Goal: Information Seeking & Learning: Get advice/opinions

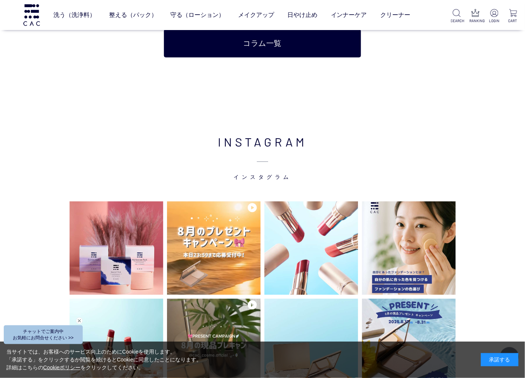
scroll to position [1879, 0]
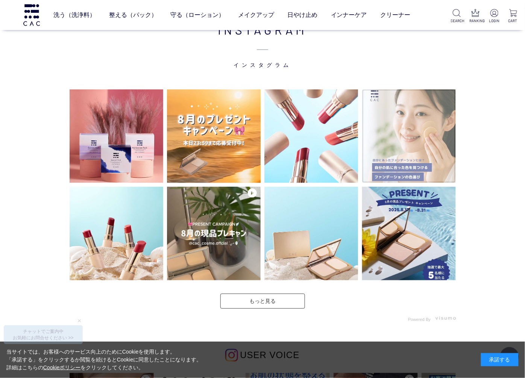
click at [396, 147] on img at bounding box center [409, 136] width 94 height 94
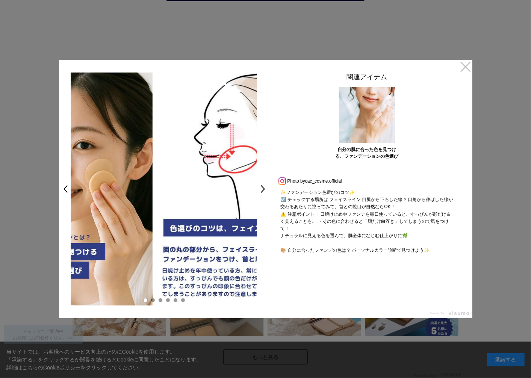
drag, startPoint x: 211, startPoint y: 235, endPoint x: 98, endPoint y: 227, distance: 113.0
click at [100, 227] on img at bounding box center [59, 189] width 186 height 233
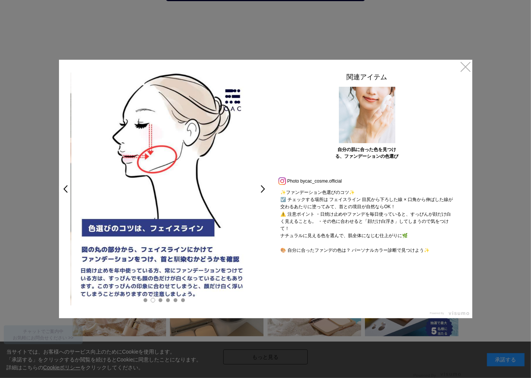
drag, startPoint x: 215, startPoint y: 238, endPoint x: 117, endPoint y: 230, distance: 98.4
click at [117, 230] on img at bounding box center [164, 189] width 186 height 233
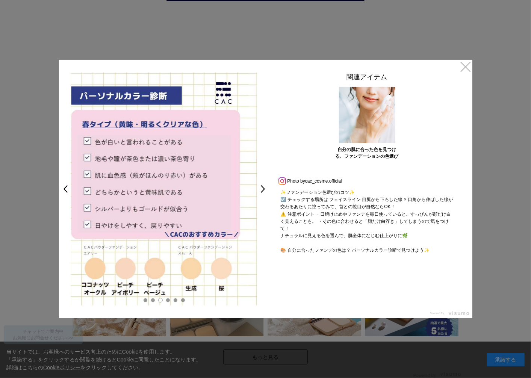
drag, startPoint x: 215, startPoint y: 224, endPoint x: 157, endPoint y: 218, distance: 58.9
click at [162, 218] on img at bounding box center [155, 189] width 186 height 233
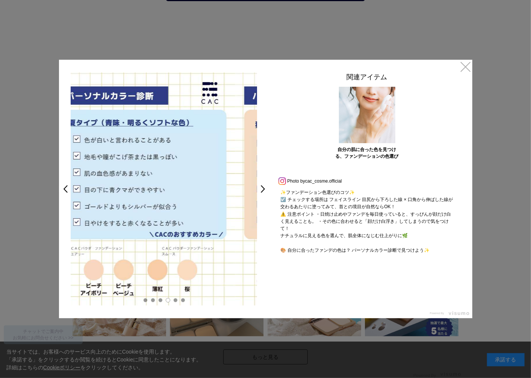
drag, startPoint x: 220, startPoint y: 223, endPoint x: 160, endPoint y: 223, distance: 60.5
click at [160, 223] on img at bounding box center [142, 189] width 186 height 233
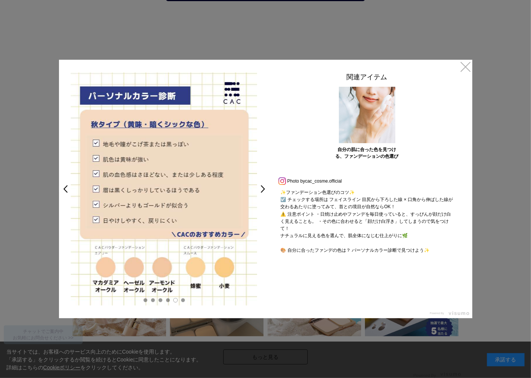
drag, startPoint x: 163, startPoint y: 223, endPoint x: 226, endPoint y: 227, distance: 63.3
click at [214, 226] on img at bounding box center [164, 189] width 186 height 233
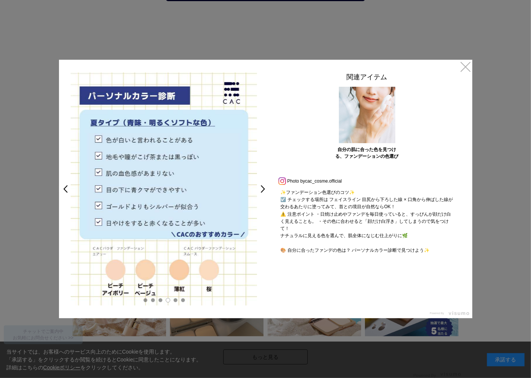
drag, startPoint x: 226, startPoint y: 226, endPoint x: 170, endPoint y: 224, distance: 55.6
click at [170, 224] on img at bounding box center [164, 189] width 186 height 233
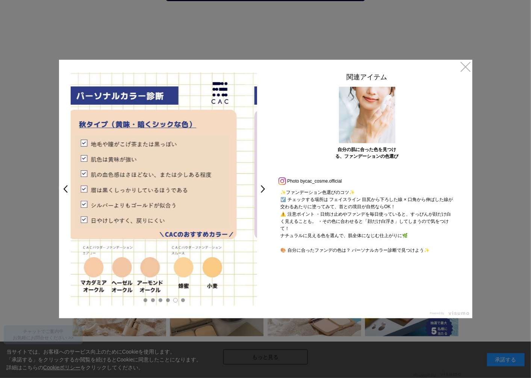
drag, startPoint x: 217, startPoint y: 216, endPoint x: 172, endPoint y: 216, distance: 45.1
click at [175, 216] on img at bounding box center [152, 189] width 186 height 233
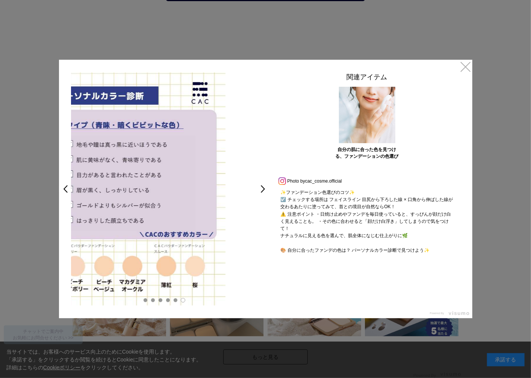
drag, startPoint x: 227, startPoint y: 215, endPoint x: 181, endPoint y: 215, distance: 45.1
click at [181, 215] on img at bounding box center [132, 189] width 186 height 233
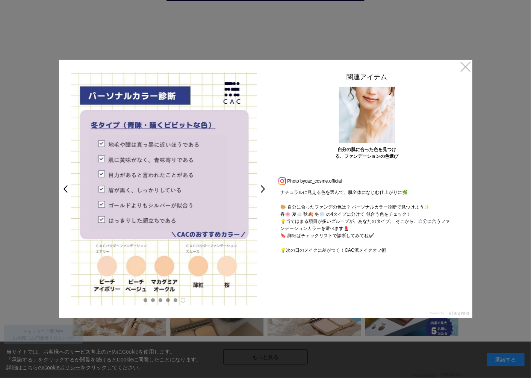
scroll to position [83, 0]
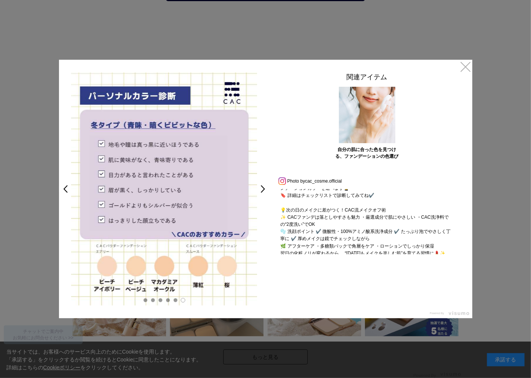
click at [466, 68] on link "×" at bounding box center [466, 67] width 14 height 14
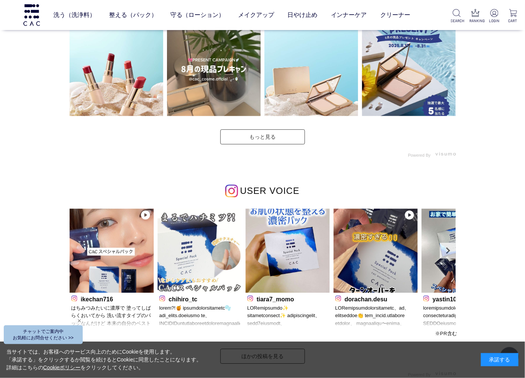
scroll to position [2085, 0]
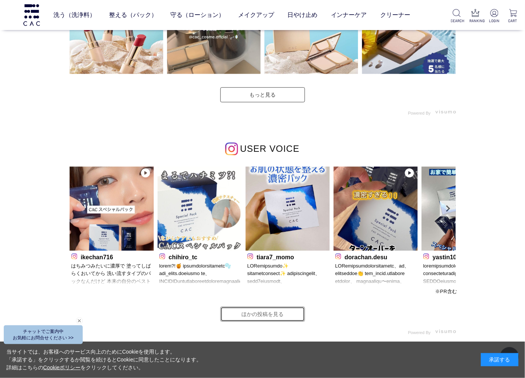
click at [269, 312] on link "ほかの投稿を見る" at bounding box center [262, 314] width 85 height 15
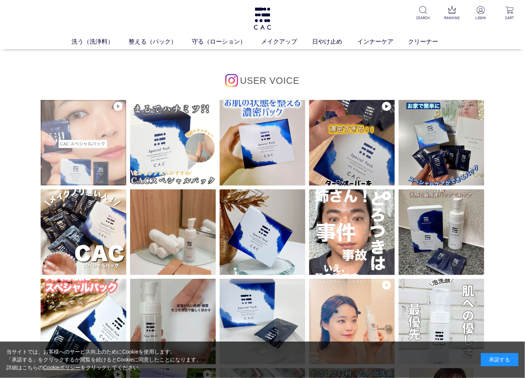
click at [74, 138] on img at bounding box center [84, 143] width 86 height 86
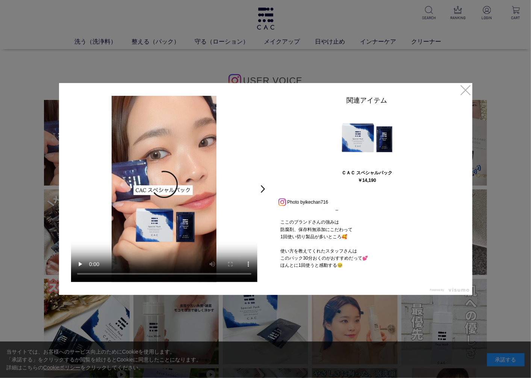
scroll to position [57, 0]
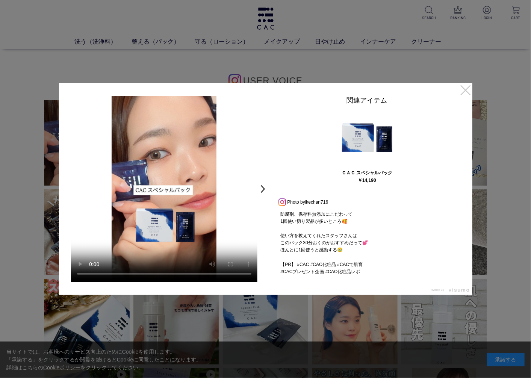
click at [464, 92] on link "×" at bounding box center [466, 90] width 14 height 14
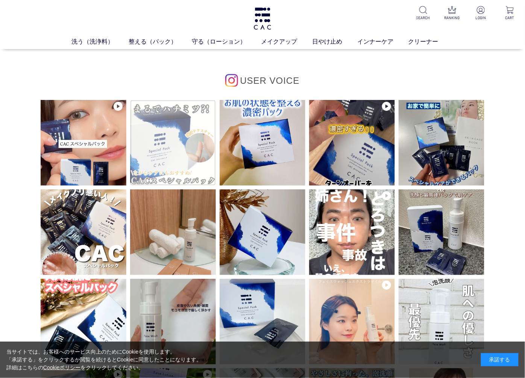
click at [185, 142] on img at bounding box center [173, 143] width 86 height 86
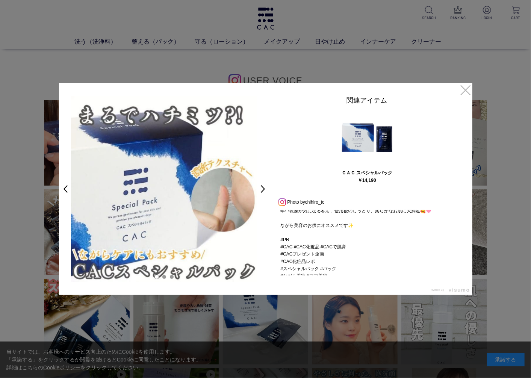
scroll to position [136, 0]
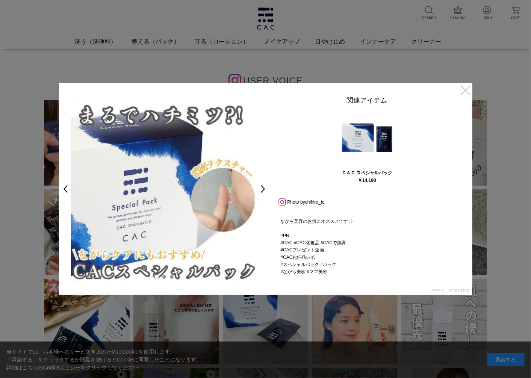
click at [466, 91] on link "×" at bounding box center [466, 90] width 14 height 14
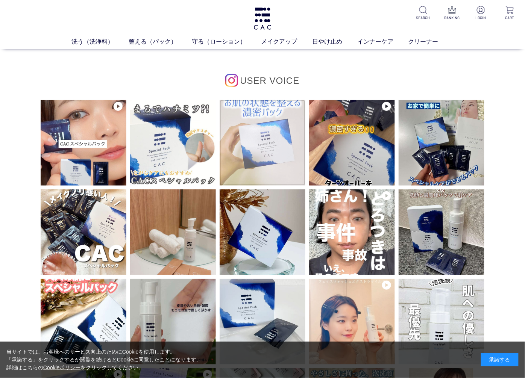
click at [252, 148] on img at bounding box center [262, 143] width 86 height 86
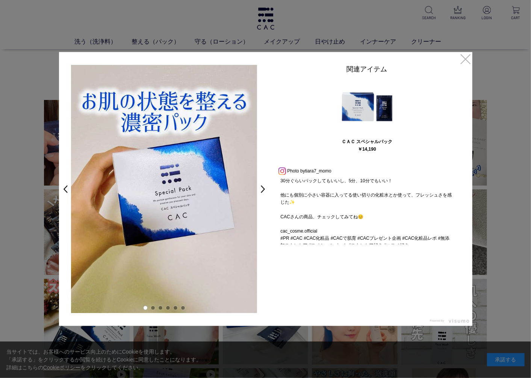
scroll to position [151, 0]
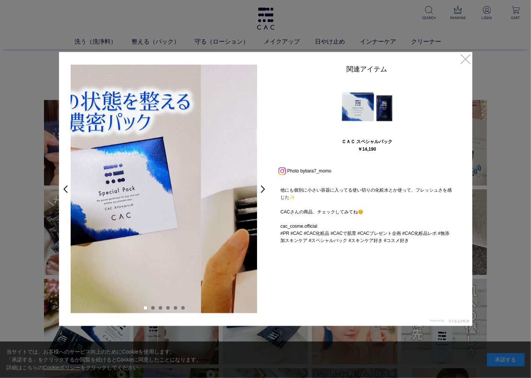
drag, startPoint x: 233, startPoint y: 244, endPoint x: 166, endPoint y: 235, distance: 67.1
click at [168, 235] on img at bounding box center [108, 189] width 186 height 248
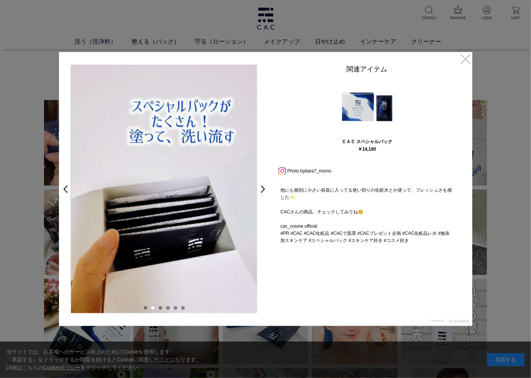
drag, startPoint x: 228, startPoint y: 239, endPoint x: 178, endPoint y: 239, distance: 50.4
click at [178, 239] on img at bounding box center [164, 189] width 186 height 248
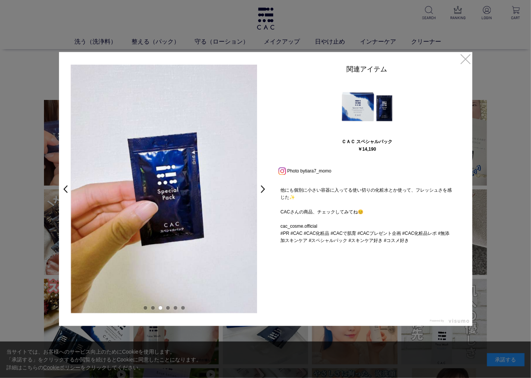
drag, startPoint x: 222, startPoint y: 245, endPoint x: 179, endPoint y: 245, distance: 43.2
click at [179, 245] on img at bounding box center [164, 189] width 186 height 248
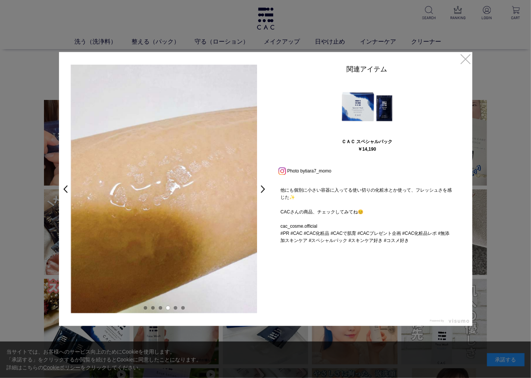
drag, startPoint x: 225, startPoint y: 248, endPoint x: 175, endPoint y: 247, distance: 50.0
click at [175, 247] on img at bounding box center [164, 189] width 186 height 248
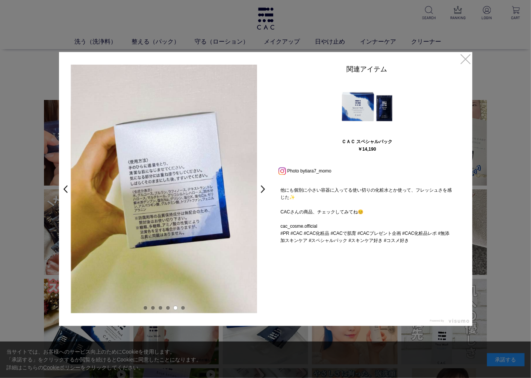
drag, startPoint x: 210, startPoint y: 243, endPoint x: 171, endPoint y: 243, distance: 39.1
click at [172, 243] on img at bounding box center [164, 189] width 186 height 248
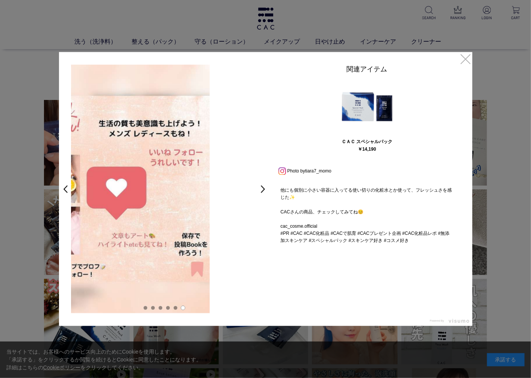
drag, startPoint x: 217, startPoint y: 247, endPoint x: 169, endPoint y: 247, distance: 47.7
click at [169, 247] on img at bounding box center [116, 189] width 186 height 248
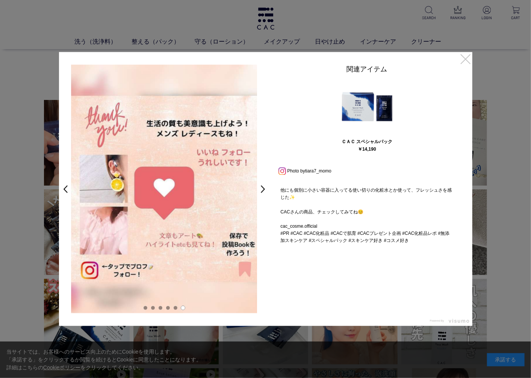
click at [467, 61] on link "×" at bounding box center [466, 59] width 14 height 14
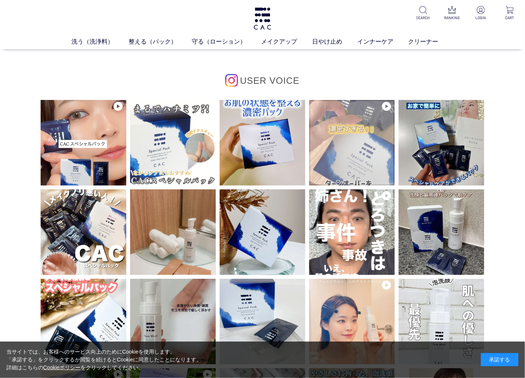
click at [369, 145] on img at bounding box center [352, 143] width 86 height 86
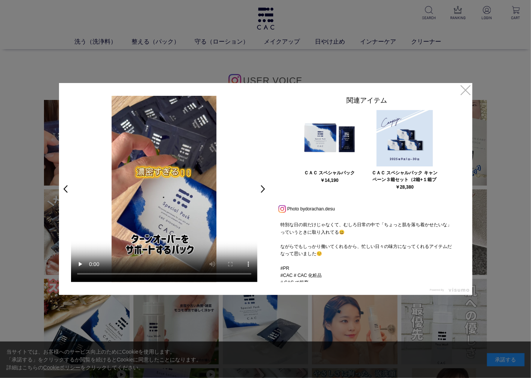
scroll to position [151, 0]
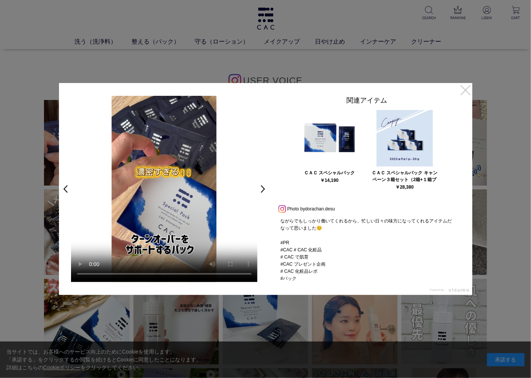
click at [467, 92] on link "×" at bounding box center [466, 90] width 14 height 14
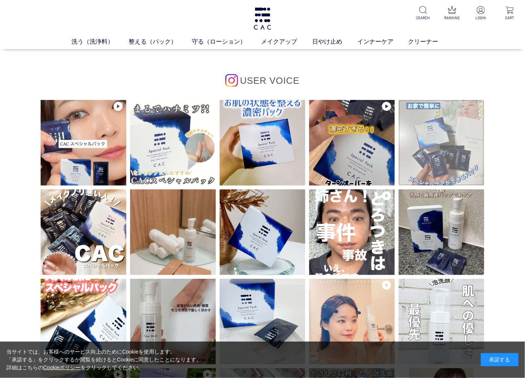
click at [455, 147] on img at bounding box center [441, 143] width 86 height 86
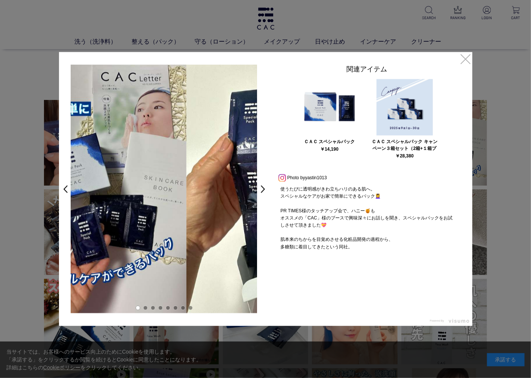
drag, startPoint x: 222, startPoint y: 219, endPoint x: 131, endPoint y: 209, distance: 92.2
click at [132, 209] on img at bounding box center [93, 189] width 186 height 248
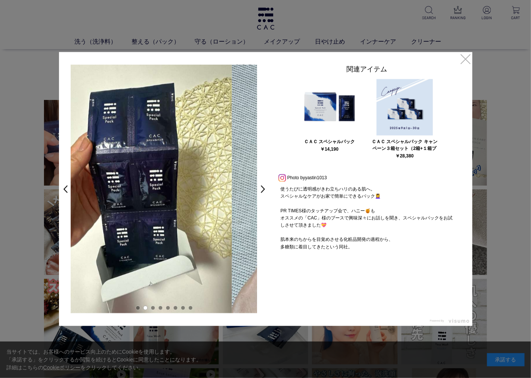
drag, startPoint x: 205, startPoint y: 212, endPoint x: 145, endPoint y: 205, distance: 60.5
click at [142, 204] on img at bounding box center [138, 189] width 186 height 248
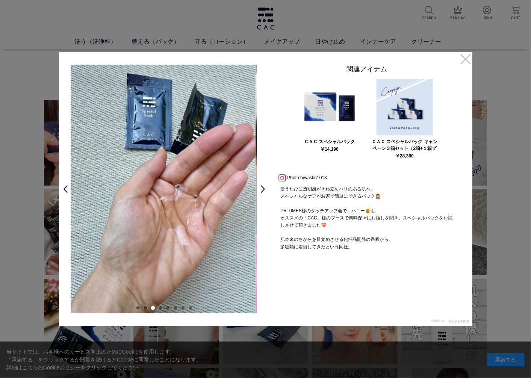
drag, startPoint x: 199, startPoint y: 213, endPoint x: 144, endPoint y: 213, distance: 54.9
click at [148, 213] on img at bounding box center [162, 189] width 186 height 248
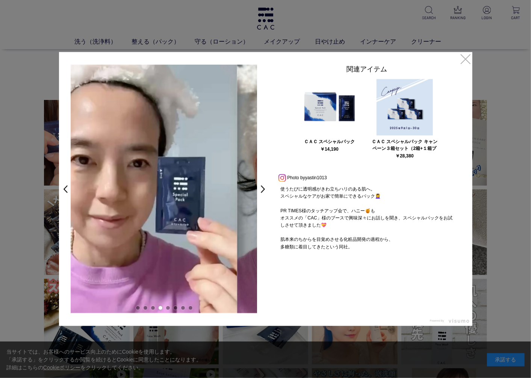
drag, startPoint x: 225, startPoint y: 216, endPoint x: 81, endPoint y: 207, distance: 144.6
click at [83, 207] on video "使うたびに透明感がきわ立ちハリのある肌へ。 スペシャルなケアがお家で簡単にできるパック💆‍♀️ PR TIMES様のタッチアップ会で、ハニー🍯も オススメの「…" at bounding box center [144, 189] width 186 height 248
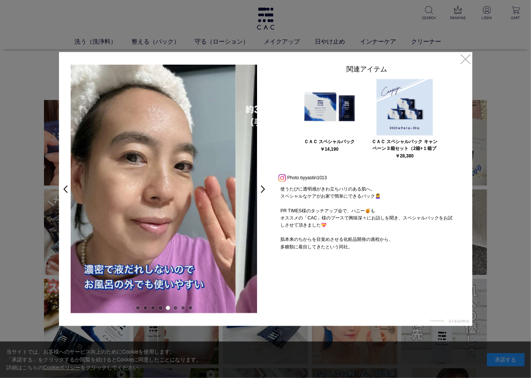
drag, startPoint x: 220, startPoint y: 208, endPoint x: 160, endPoint y: 208, distance: 59.4
click at [162, 208] on img at bounding box center [142, 189] width 186 height 248
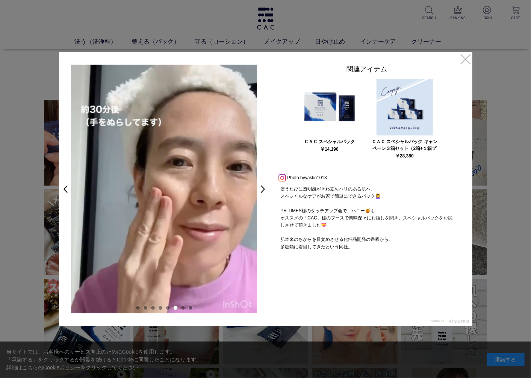
drag, startPoint x: 178, startPoint y: 208, endPoint x: 138, endPoint y: 207, distance: 41.0
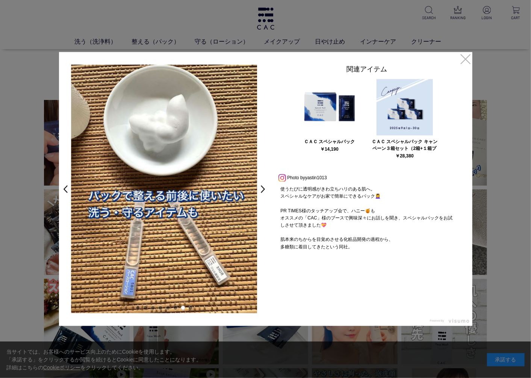
drag, startPoint x: 220, startPoint y: 196, endPoint x: 193, endPoint y: 193, distance: 27.2
click at [193, 193] on img at bounding box center [164, 189] width 186 height 248
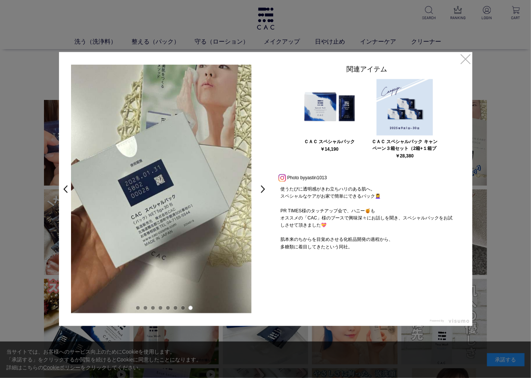
click at [214, 195] on img at bounding box center [158, 189] width 186 height 248
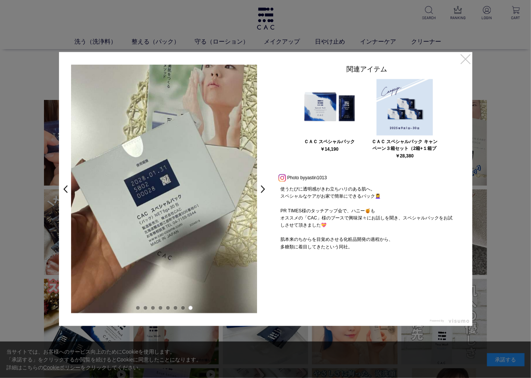
click at [464, 61] on link "×" at bounding box center [466, 59] width 14 height 14
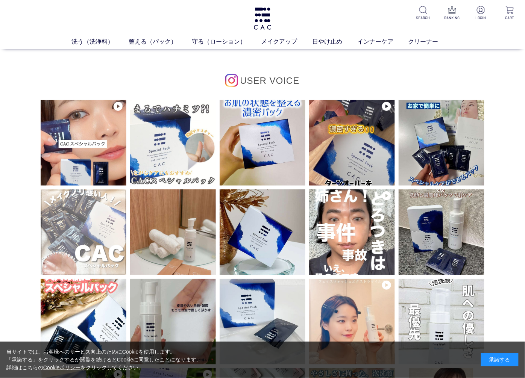
click at [84, 246] on img at bounding box center [84, 232] width 86 height 86
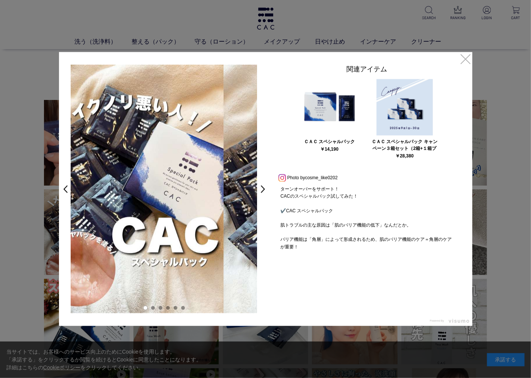
drag, startPoint x: 224, startPoint y: 240, endPoint x: 130, endPoint y: 242, distance: 93.9
click at [130, 240] on img at bounding box center [130, 189] width 186 height 248
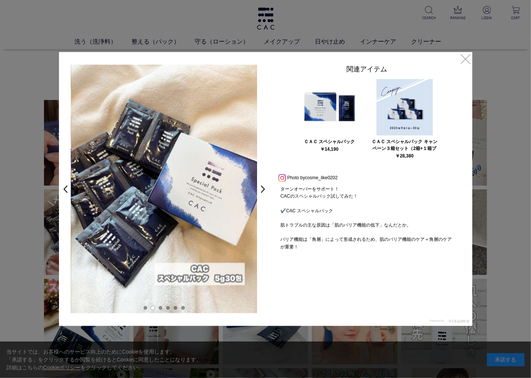
drag, startPoint x: 205, startPoint y: 236, endPoint x: 111, endPoint y: 230, distance: 94.5
click at [113, 229] on img at bounding box center [164, 189] width 186 height 248
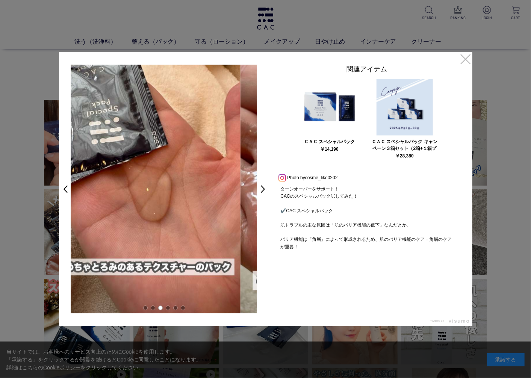
drag, startPoint x: 225, startPoint y: 202, endPoint x: 173, endPoint y: 203, distance: 52.6
click at [172, 201] on img at bounding box center [147, 189] width 186 height 248
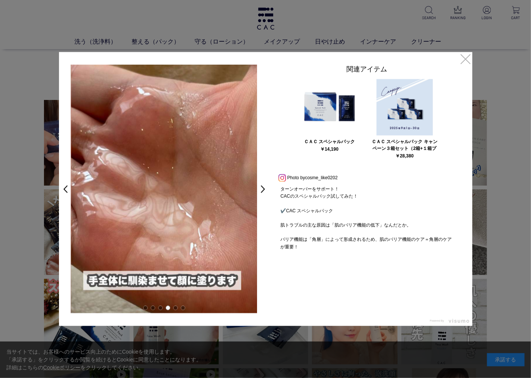
drag, startPoint x: 227, startPoint y: 191, endPoint x: 166, endPoint y: 182, distance: 61.8
click at [184, 185] on img at bounding box center [164, 189] width 186 height 248
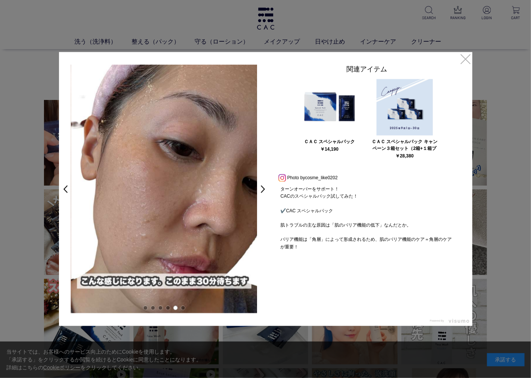
drag, startPoint x: 218, startPoint y: 193, endPoint x: 147, endPoint y: 193, distance: 71.4
click at [154, 193] on img at bounding box center [164, 189] width 186 height 248
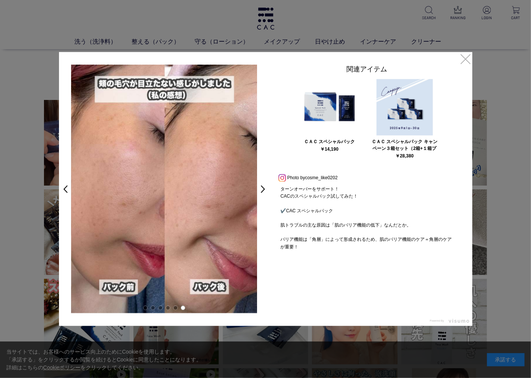
drag, startPoint x: 231, startPoint y: 227, endPoint x: 156, endPoint y: 239, distance: 76.7
click at [157, 239] on img at bounding box center [164, 189] width 186 height 248
click at [463, 59] on link "×" at bounding box center [466, 59] width 14 height 14
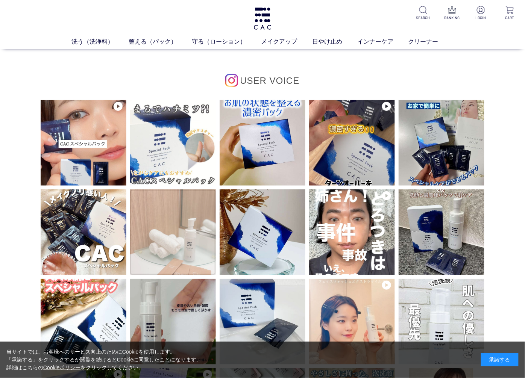
click at [194, 247] on img at bounding box center [173, 232] width 86 height 86
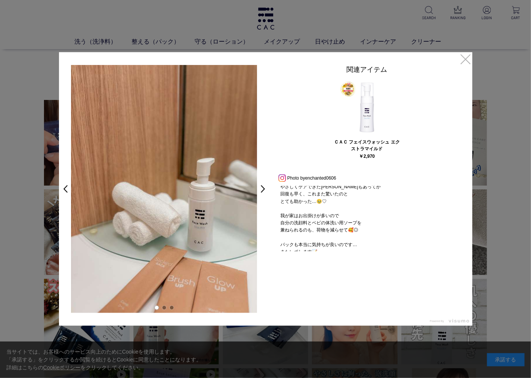
scroll to position [167, 0]
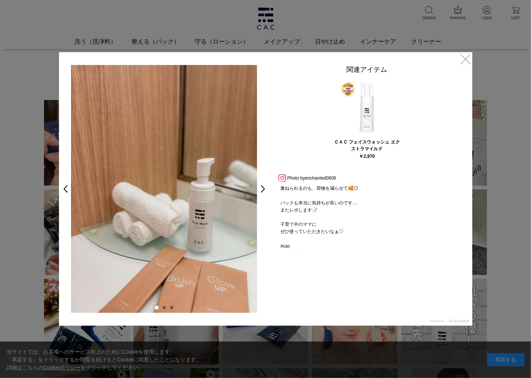
drag, startPoint x: 246, startPoint y: 231, endPoint x: 196, endPoint y: 227, distance: 50.8
click at [196, 227] on img at bounding box center [164, 189] width 186 height 248
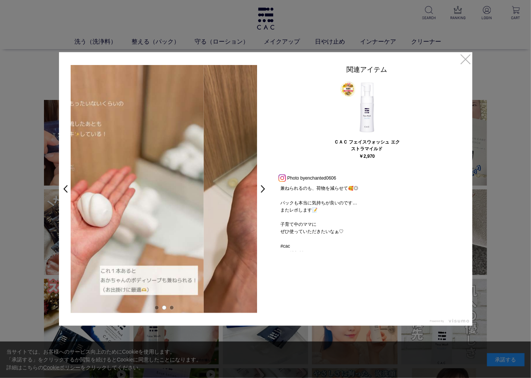
drag, startPoint x: 240, startPoint y: 225, endPoint x: 166, endPoint y: 226, distance: 74.0
click at [167, 226] on img at bounding box center [110, 189] width 186 height 248
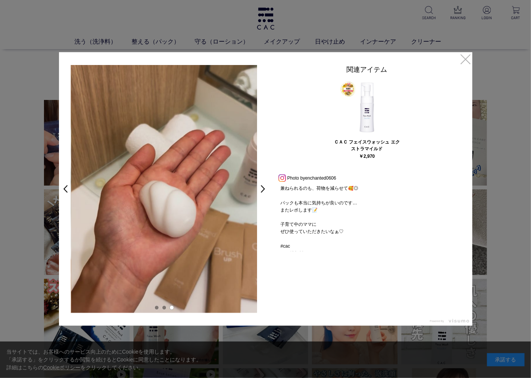
click at [462, 59] on link "×" at bounding box center [466, 59] width 14 height 14
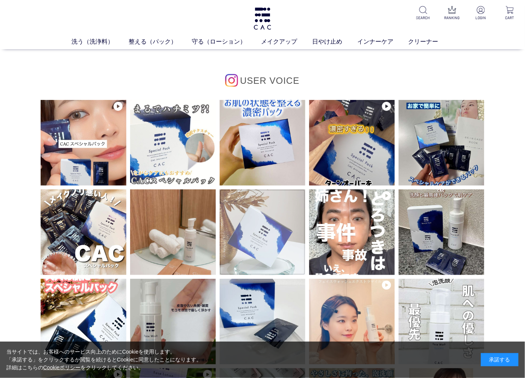
click at [284, 223] on img at bounding box center [262, 232] width 86 height 86
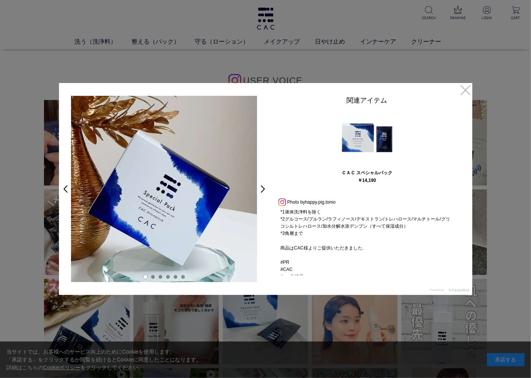
scroll to position [543, 0]
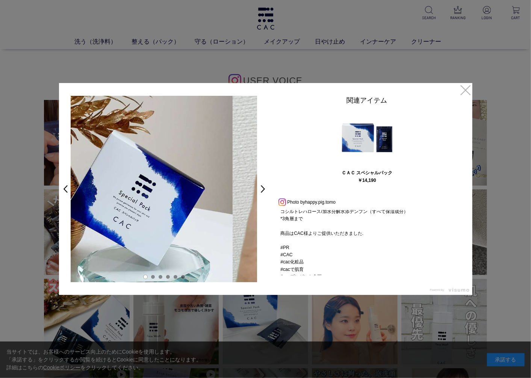
drag, startPoint x: 230, startPoint y: 227, endPoint x: 164, endPoint y: 227, distance: 65.8
click at [162, 226] on img at bounding box center [139, 189] width 186 height 186
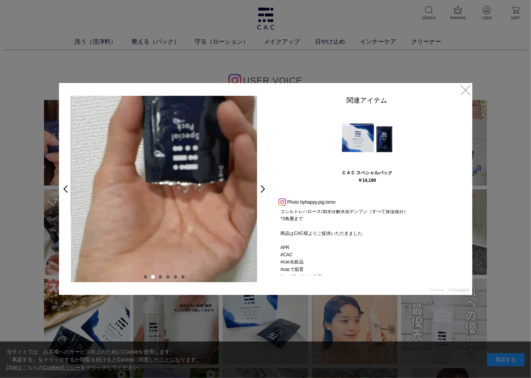
drag, startPoint x: 228, startPoint y: 228, endPoint x: 178, endPoint y: 226, distance: 49.6
click at [179, 226] on video "♡・・・・・・♡ 【CAC/ｼｰｴｰｼｰ】ってご存知！？ cac_cosme.official 初耳だよ🧐って方は是非読んで📝🙏 以前から大ファンで❥ 先日お…" at bounding box center [164, 189] width 186 height 186
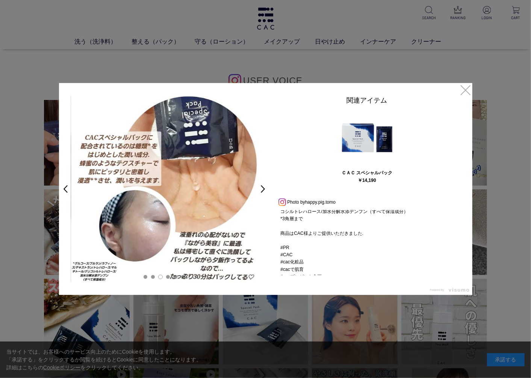
drag, startPoint x: 220, startPoint y: 218, endPoint x: 197, endPoint y: 221, distance: 22.7
click at [198, 220] on img at bounding box center [164, 189] width 186 height 186
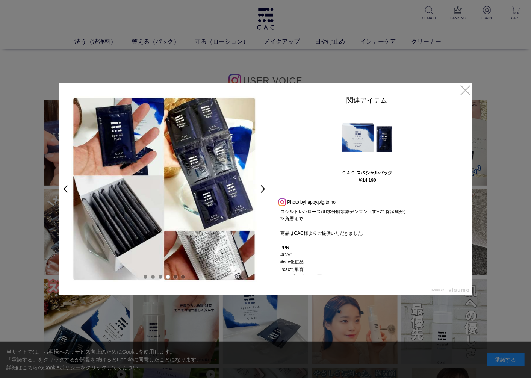
drag, startPoint x: 232, startPoint y: 221, endPoint x: 182, endPoint y: 228, distance: 50.5
click at [190, 227] on img at bounding box center [164, 189] width 186 height 186
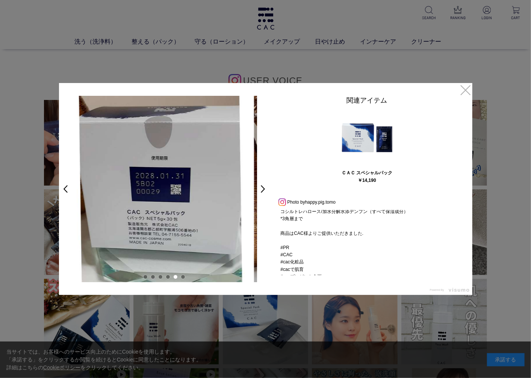
drag, startPoint x: 220, startPoint y: 228, endPoint x: 173, endPoint y: 228, distance: 46.6
click at [176, 228] on img at bounding box center [161, 189] width 186 height 186
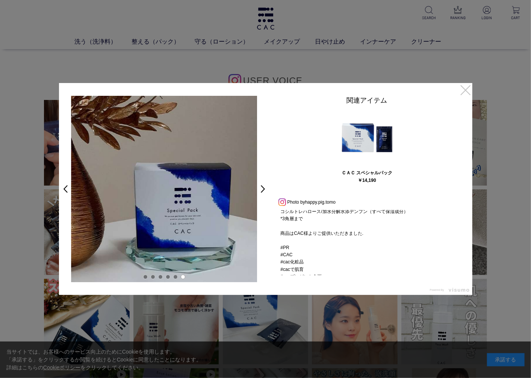
click at [464, 92] on link "×" at bounding box center [466, 90] width 14 height 14
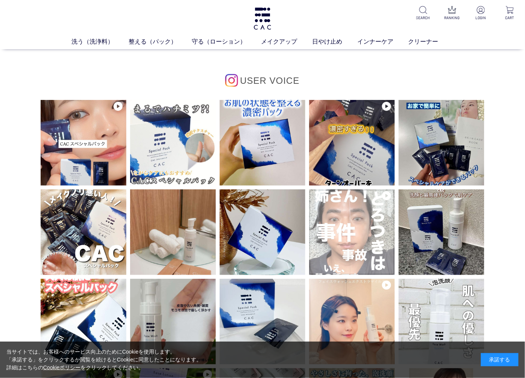
click at [367, 222] on img at bounding box center [352, 232] width 86 height 86
